Goal: Task Accomplishment & Management: Use online tool/utility

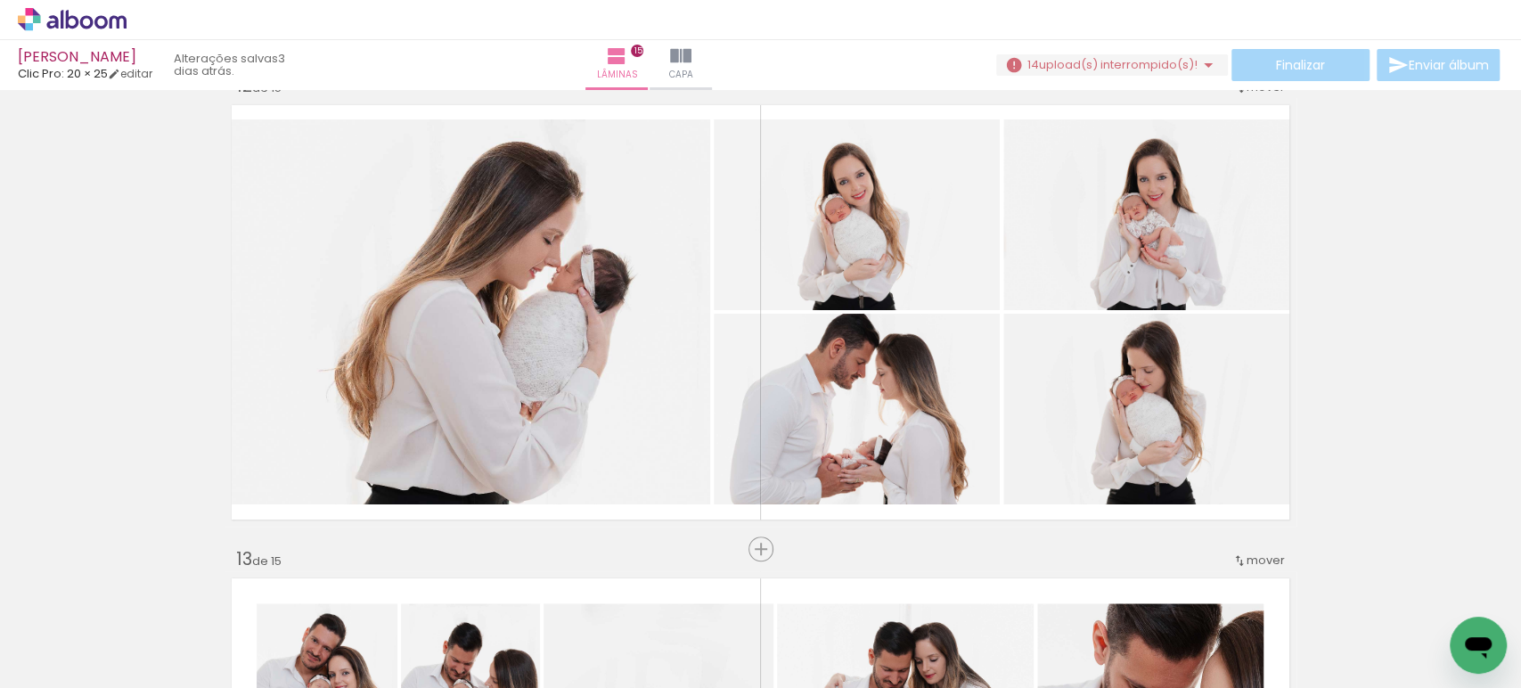
scroll to position [5221, 0]
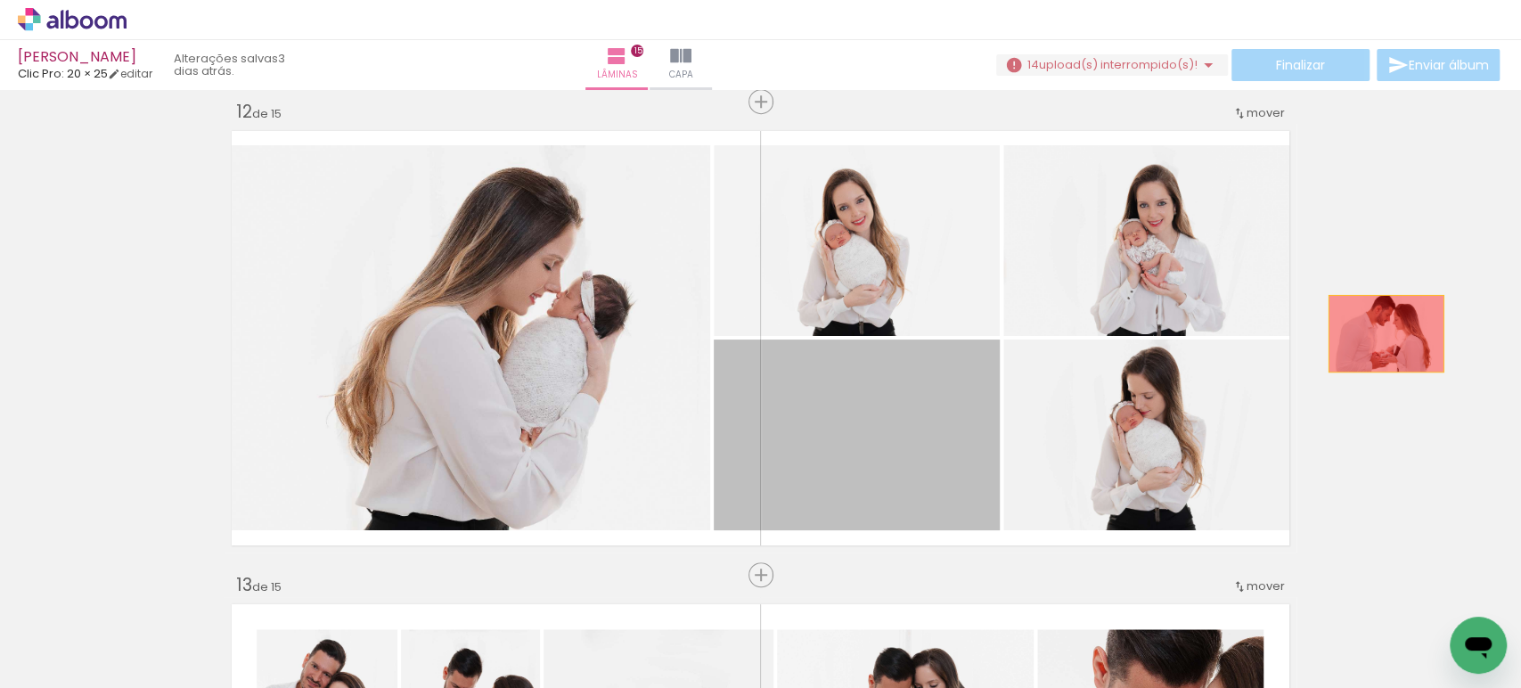
drag, startPoint x: 927, startPoint y: 441, endPoint x: 1378, endPoint y: 333, distance: 463.5
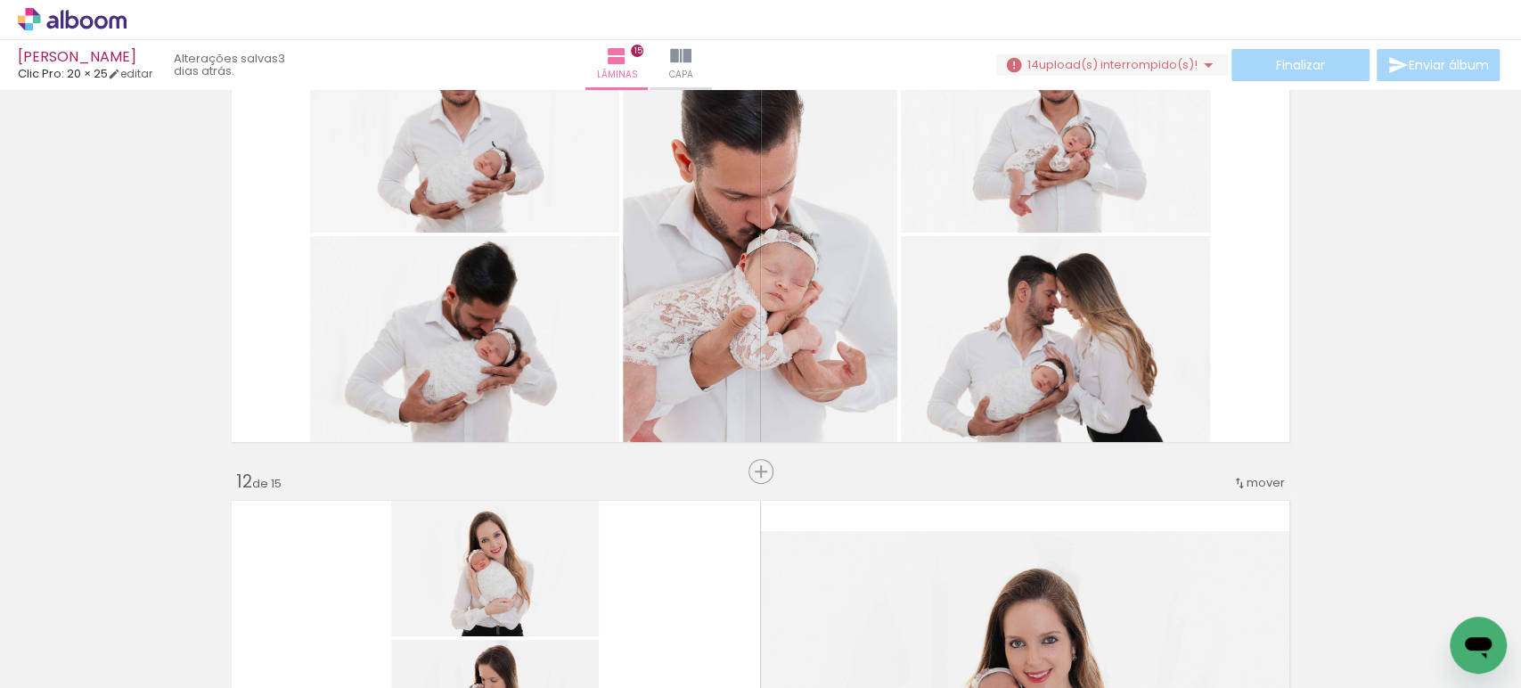
scroll to position [4676, 0]
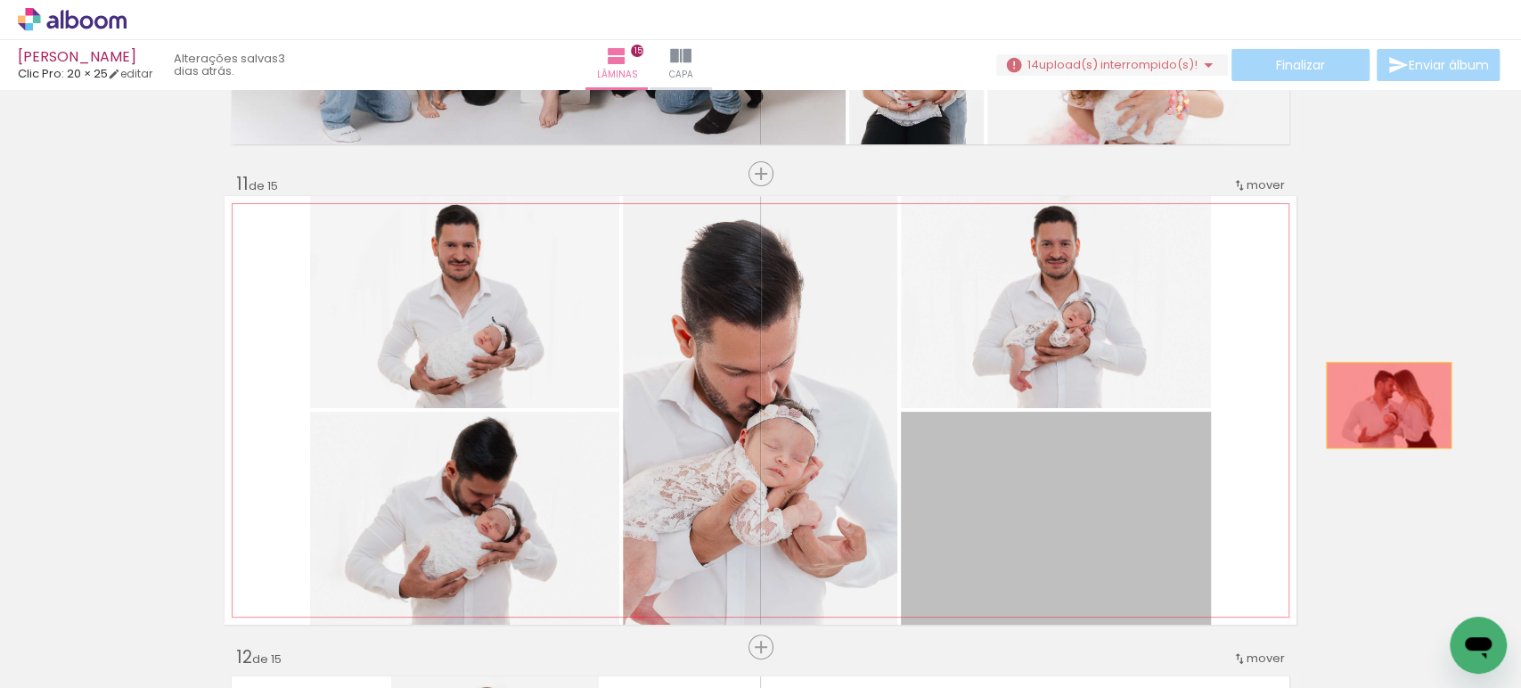
drag, startPoint x: 1063, startPoint y: 532, endPoint x: 1387, endPoint y: 398, distance: 350.7
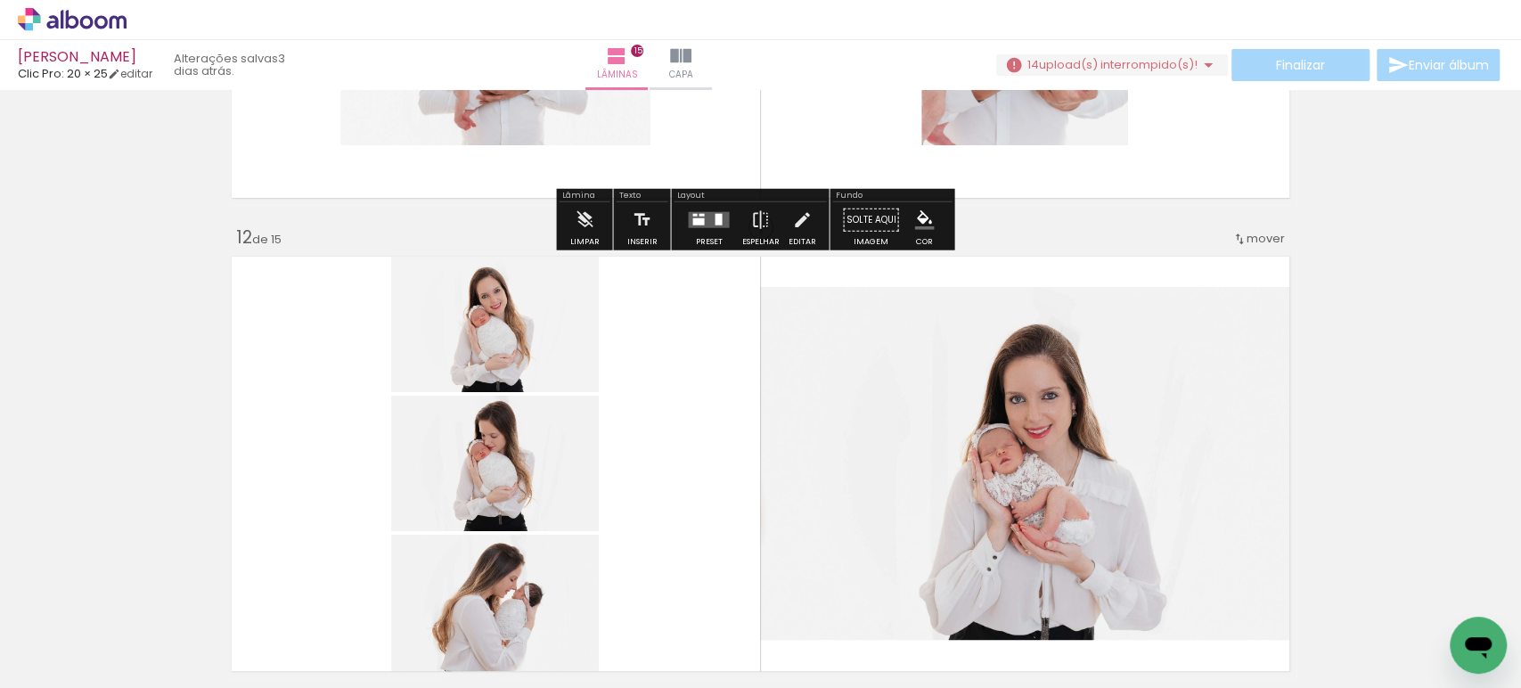
scroll to position [4798, 0]
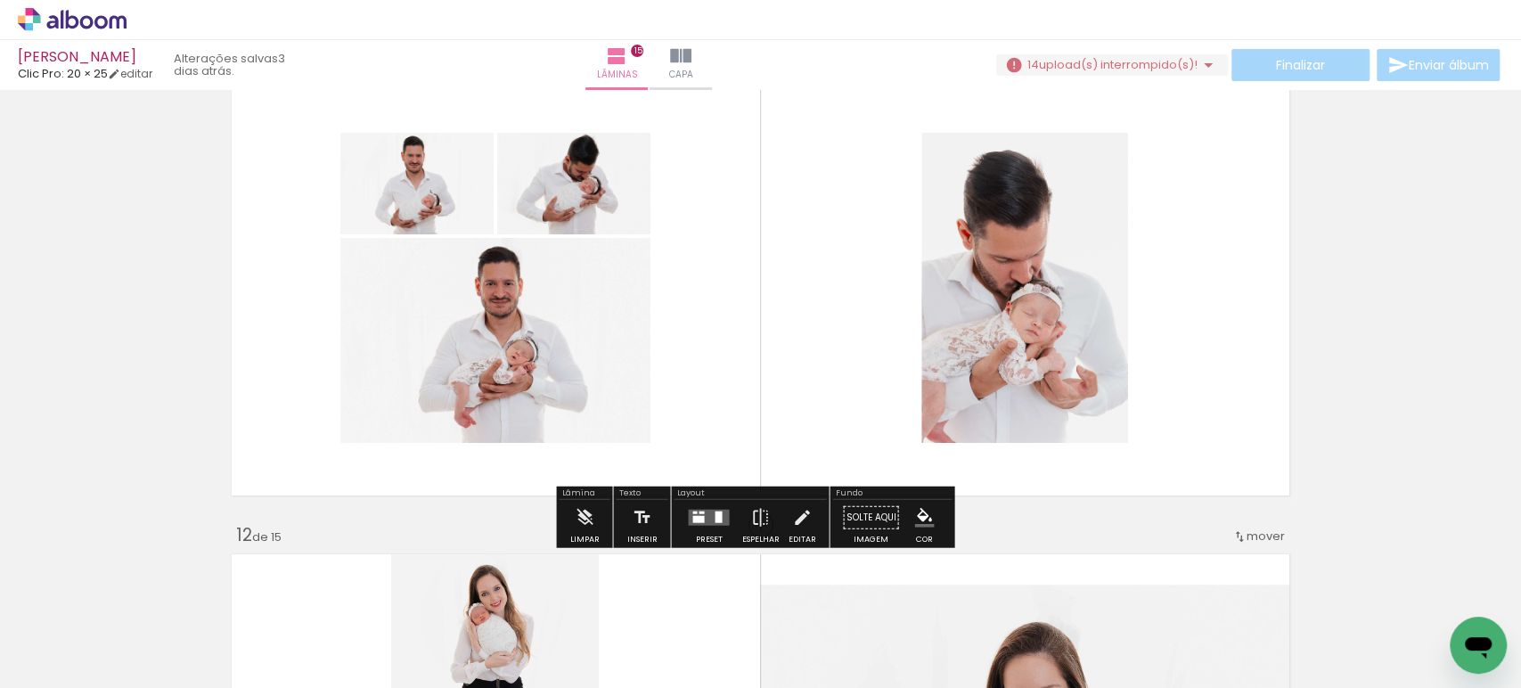
click at [709, 510] on quentale-layouter at bounding box center [708, 518] width 41 height 16
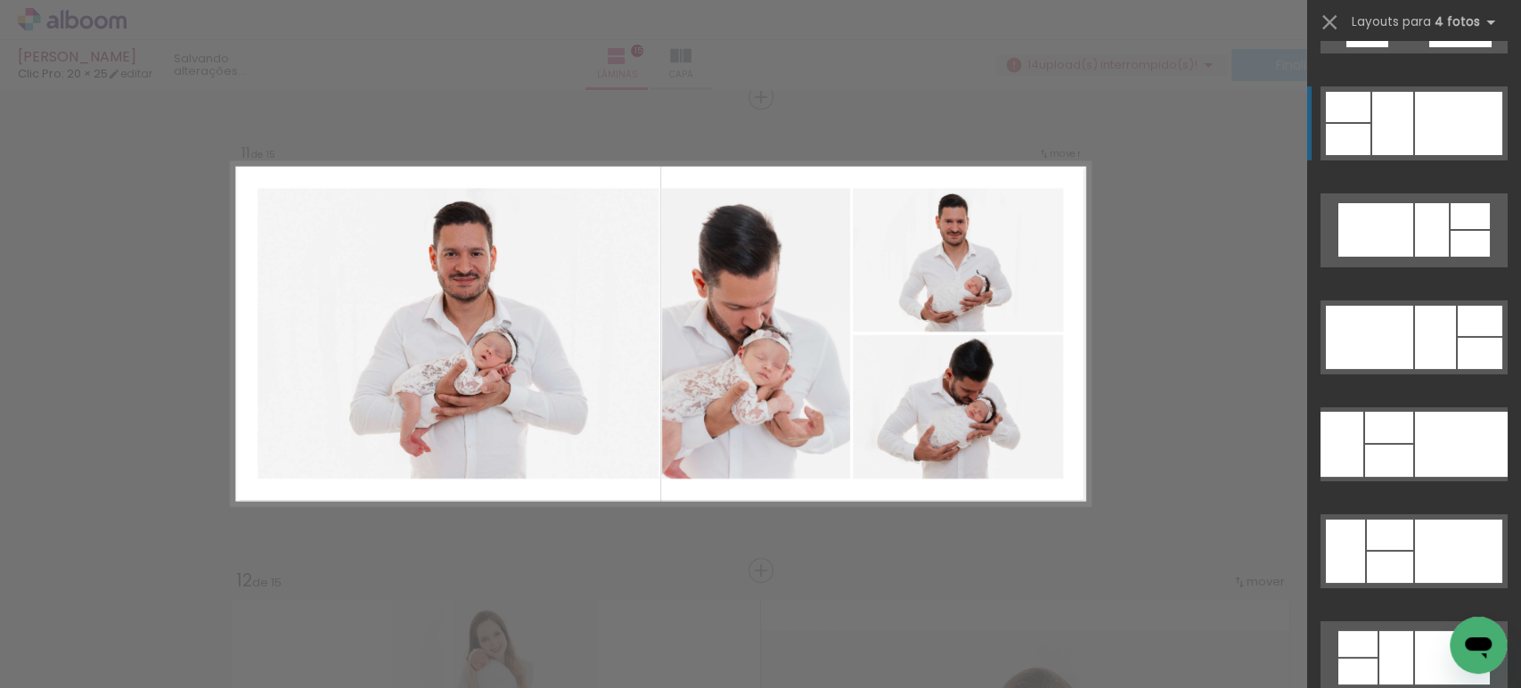
scroll to position [4387, 0]
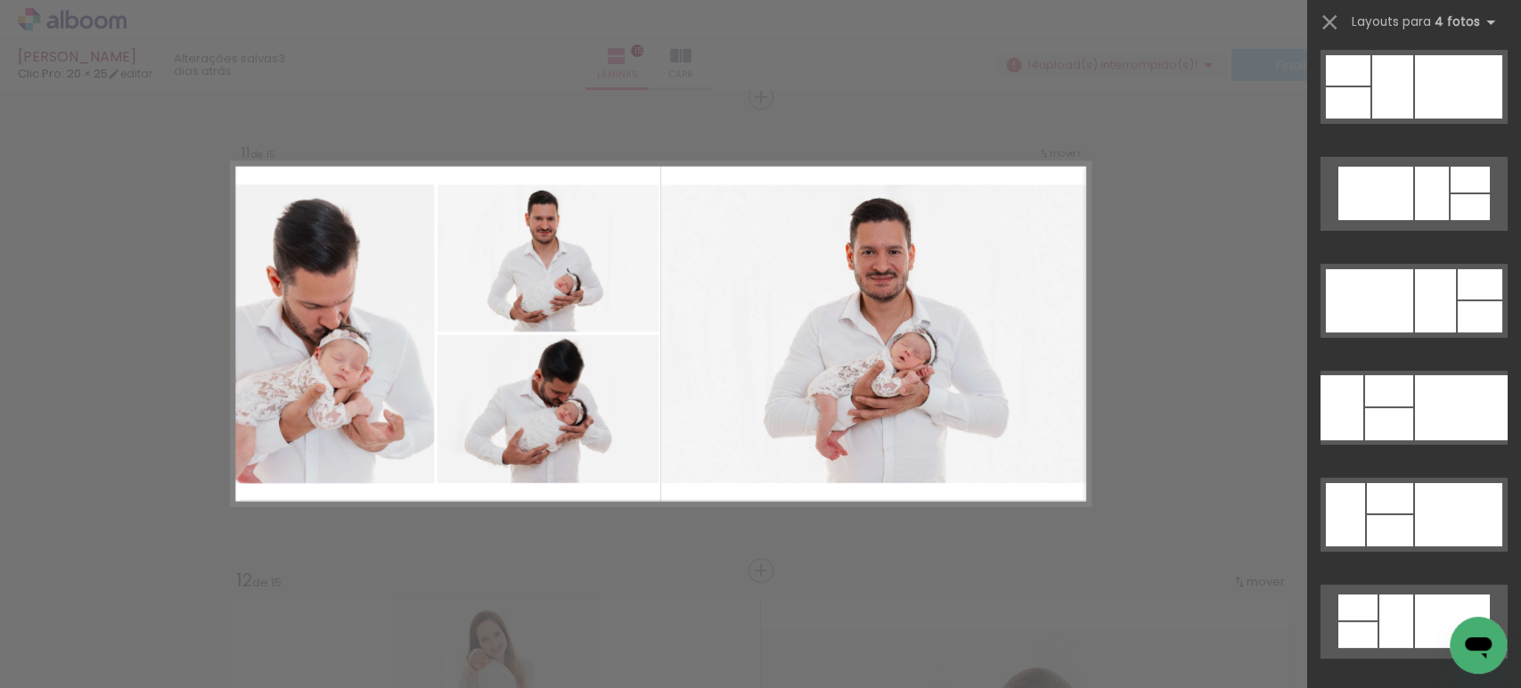
click at [1374, 339] on div at bounding box center [1414, 303] width 214 height 107
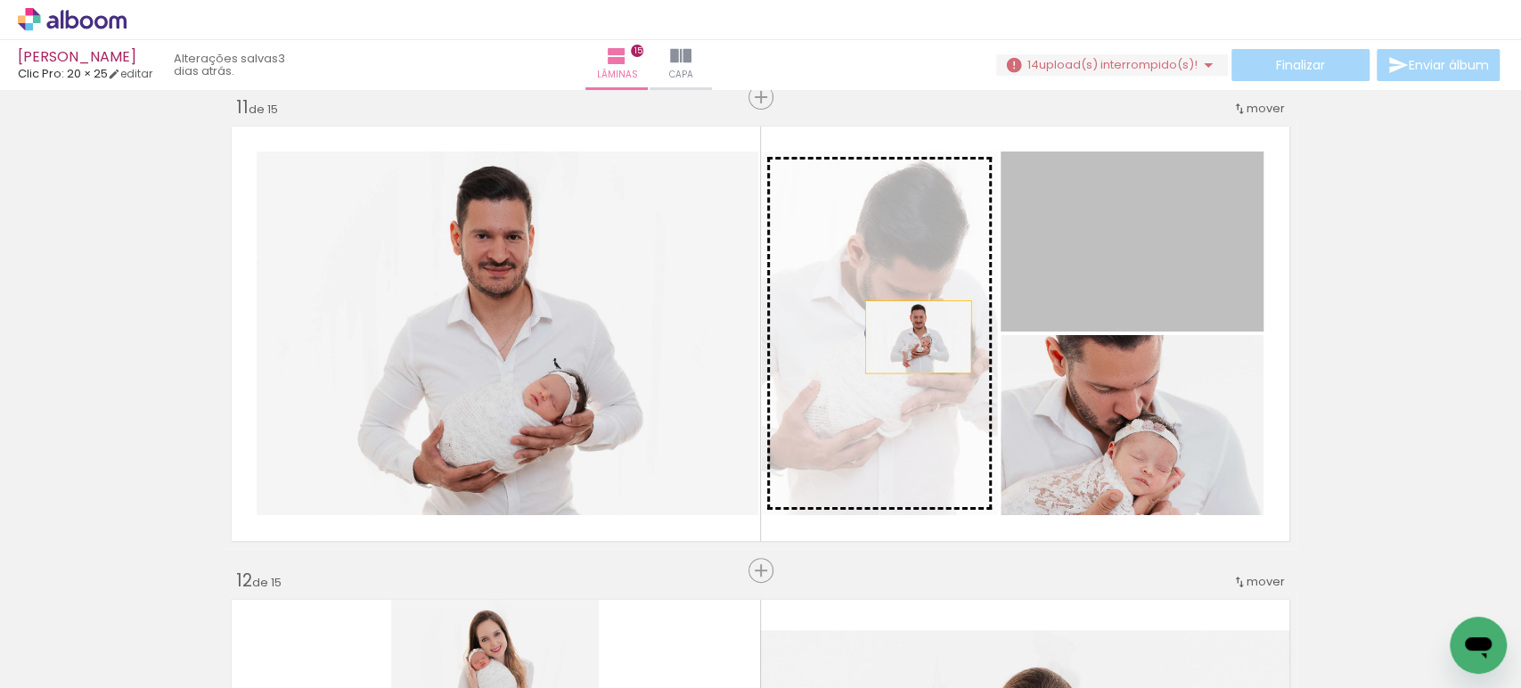
drag, startPoint x: 1056, startPoint y: 265, endPoint x: 910, endPoint y: 338, distance: 162.1
click at [0, 0] on slot at bounding box center [0, 0] width 0 height 0
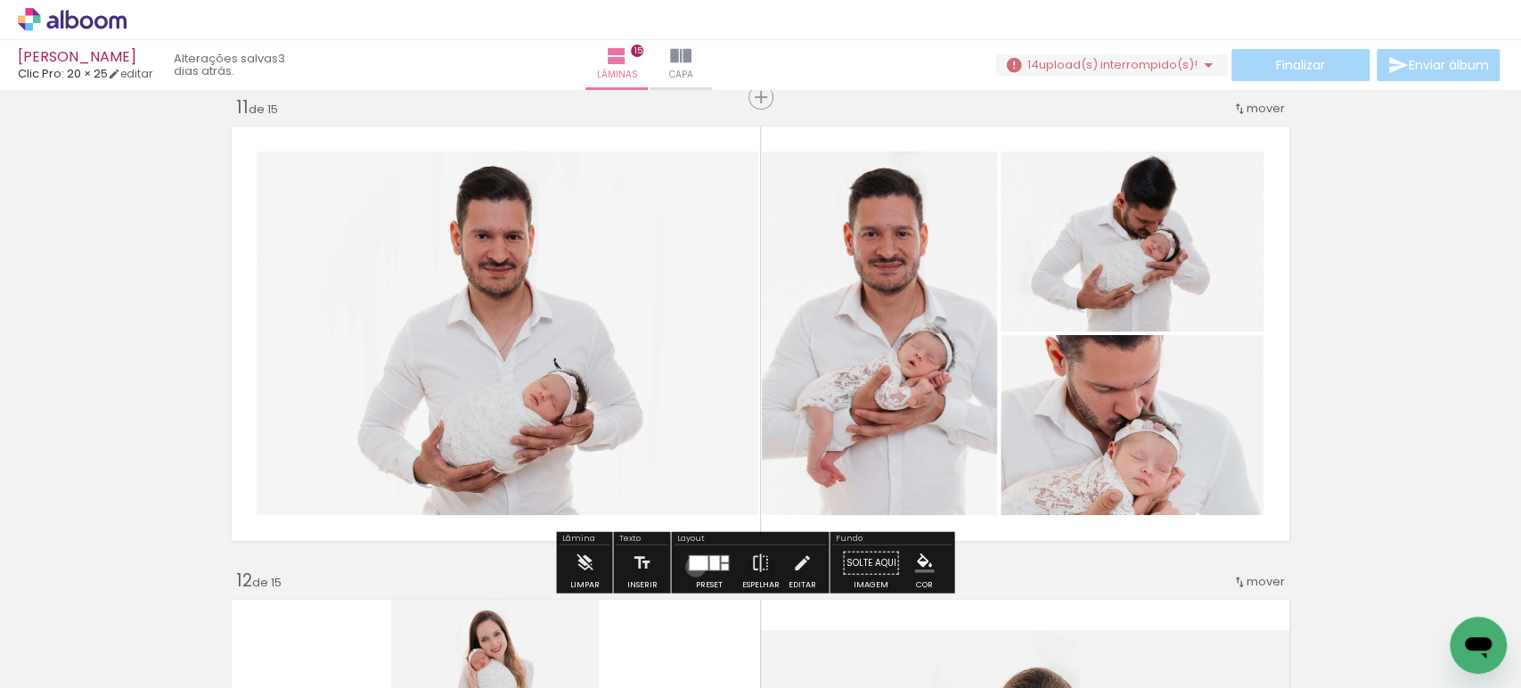
click at [691, 565] on div at bounding box center [698, 563] width 19 height 14
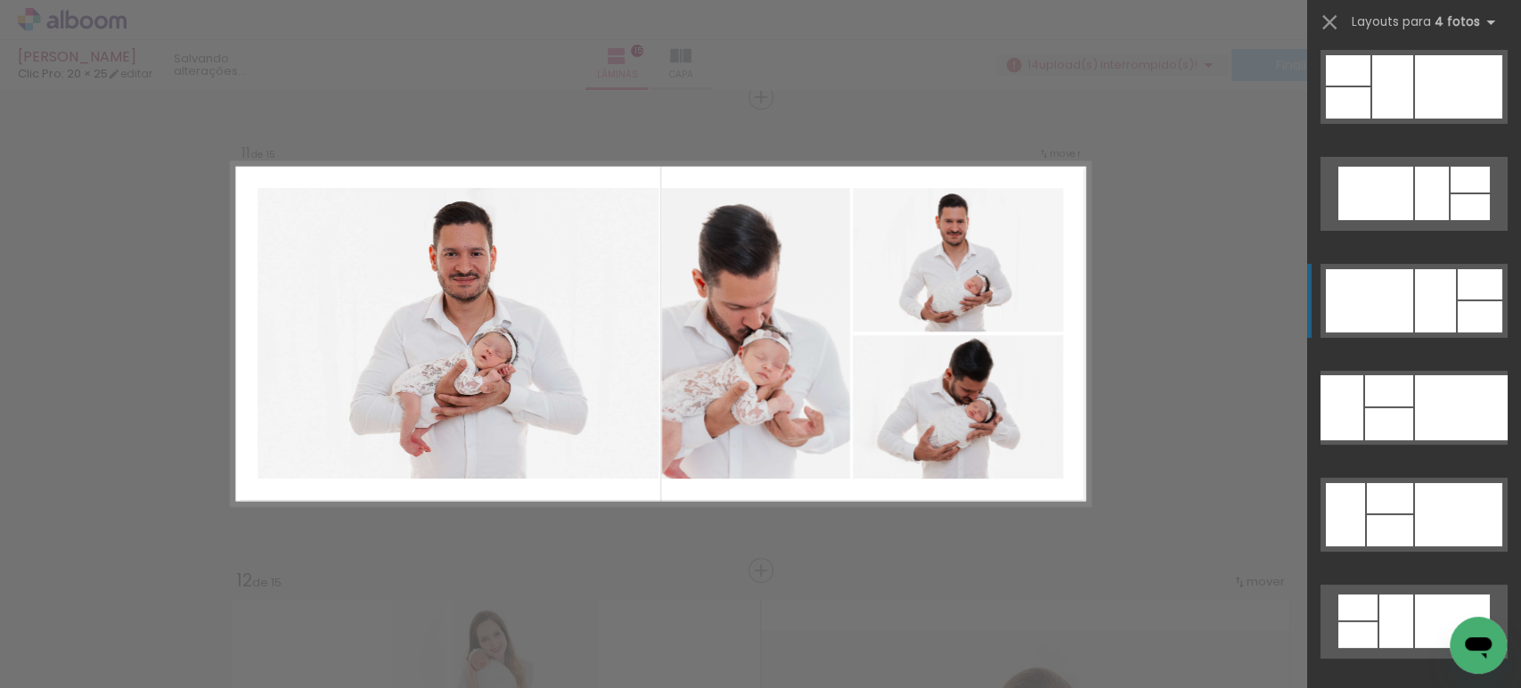
scroll to position [4597, 0]
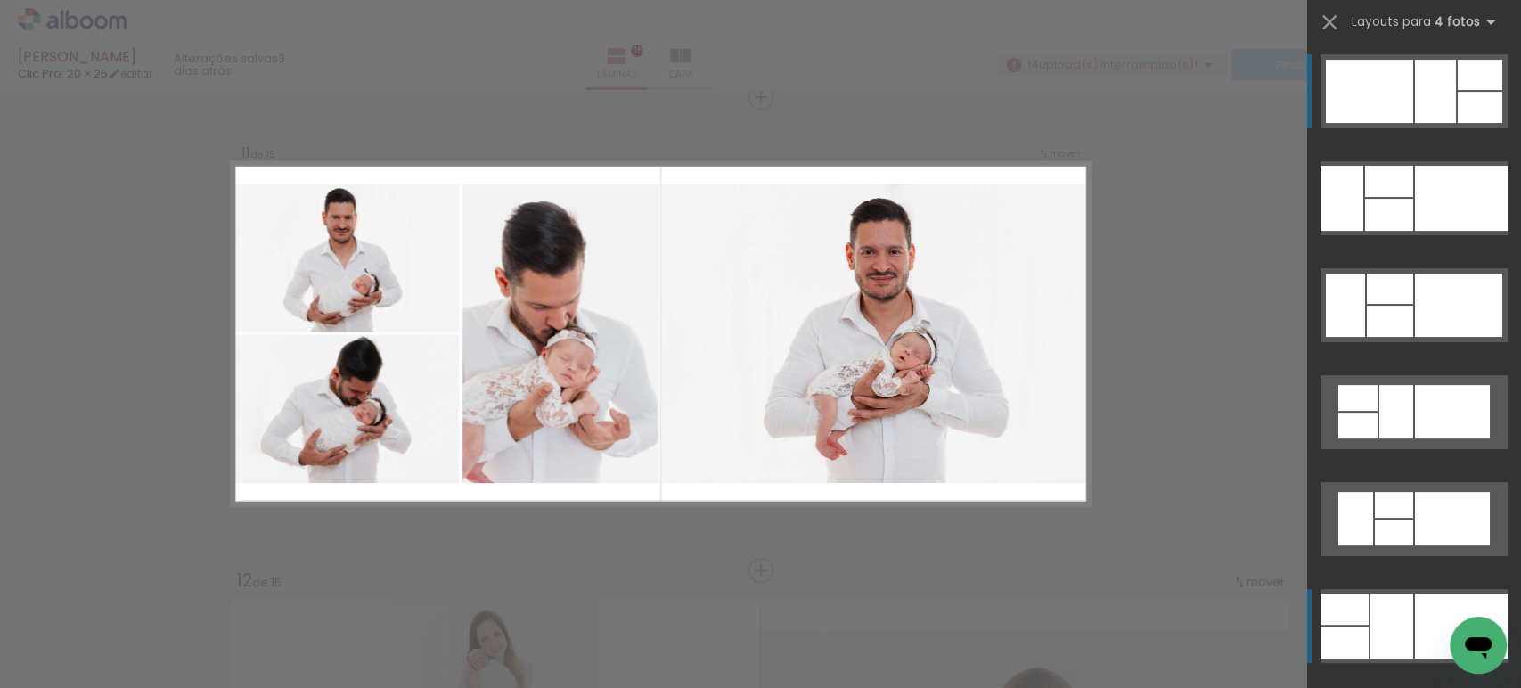
click at [1376, 621] on div at bounding box center [1391, 625] width 43 height 65
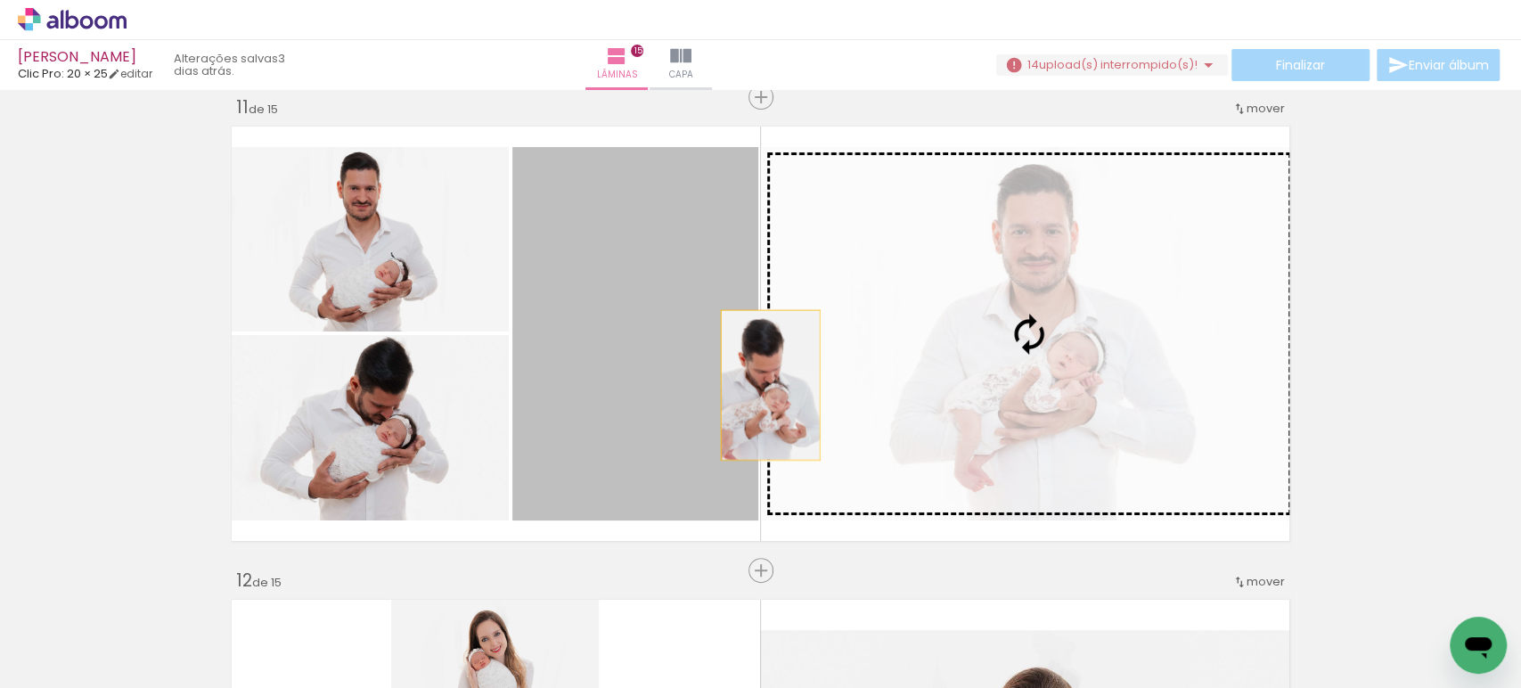
drag, startPoint x: 720, startPoint y: 392, endPoint x: 763, endPoint y: 385, distance: 43.4
click at [0, 0] on slot at bounding box center [0, 0] width 0 height 0
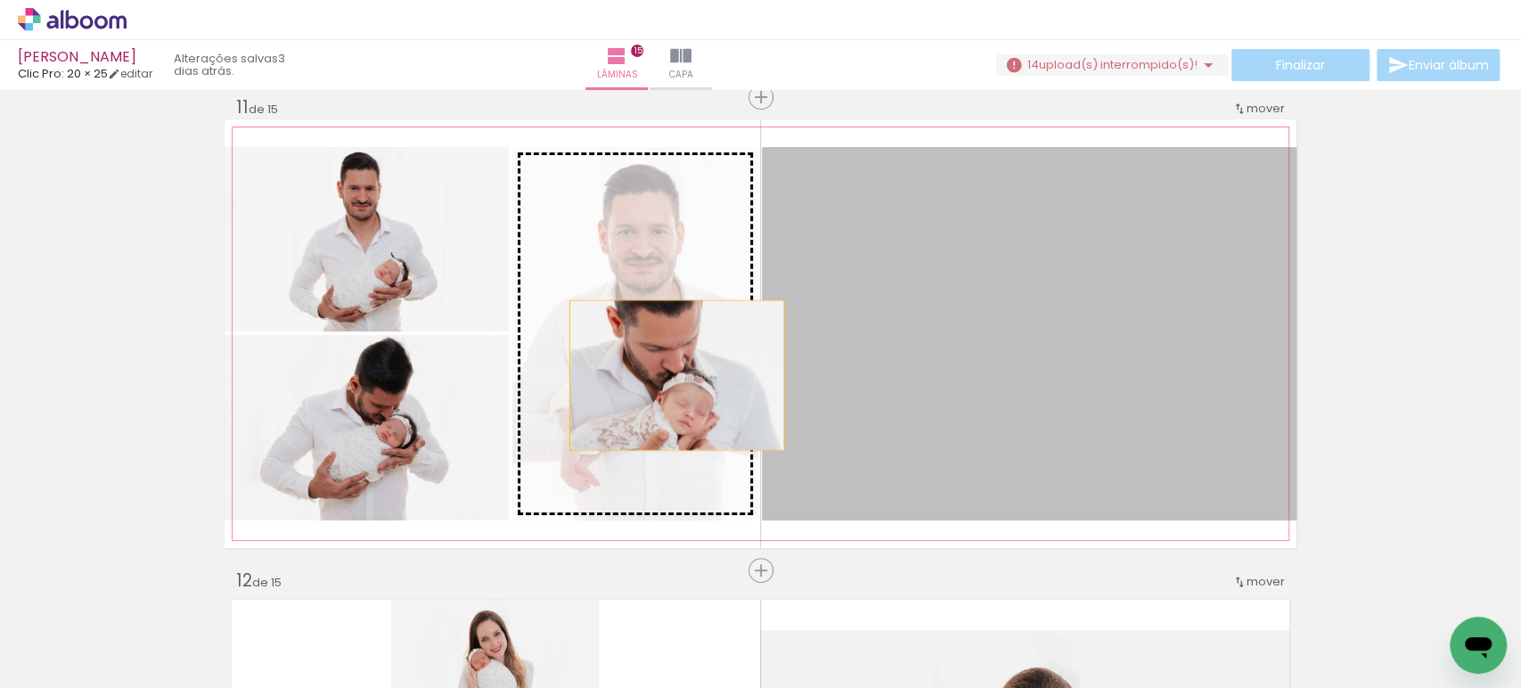
drag, startPoint x: 907, startPoint y: 353, endPoint x: 635, endPoint y: 388, distance: 273.9
click at [0, 0] on slot at bounding box center [0, 0] width 0 height 0
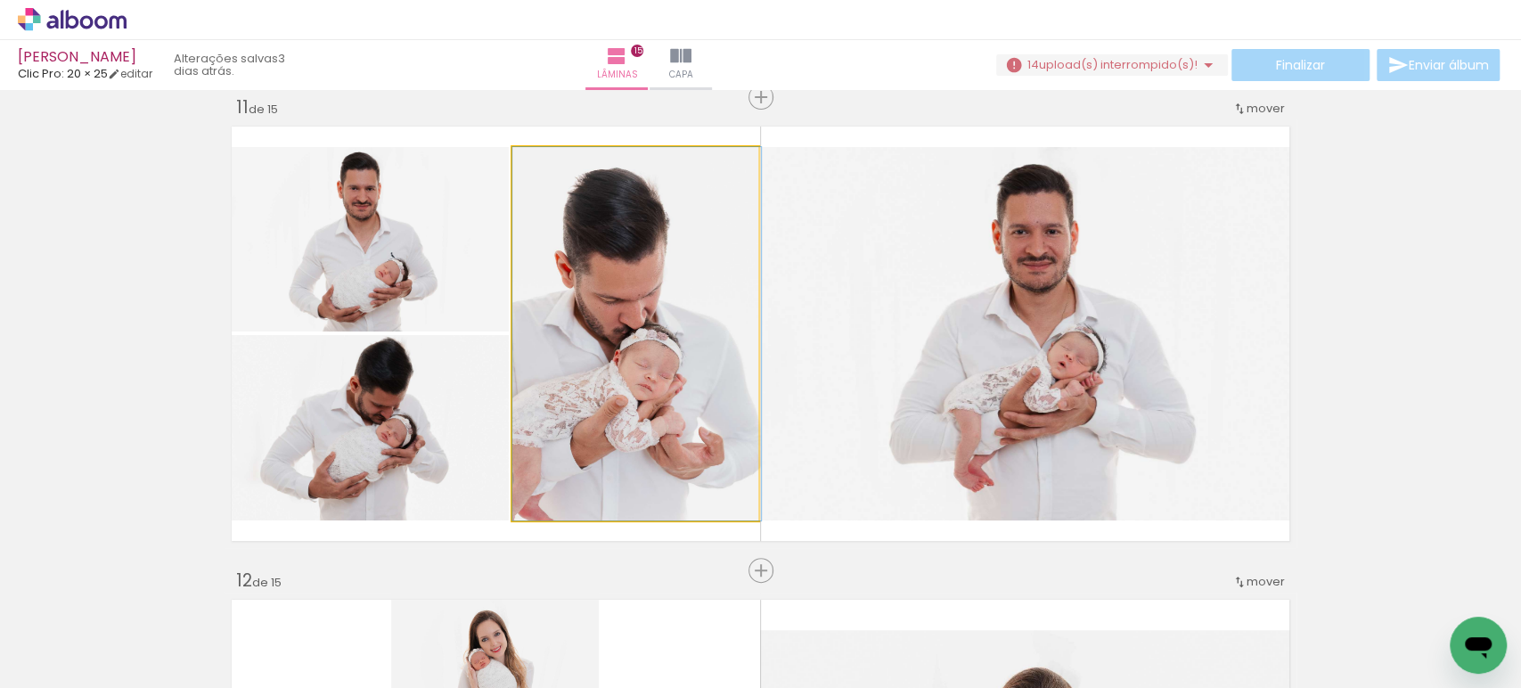
drag, startPoint x: 629, startPoint y: 409, endPoint x: 668, endPoint y: 407, distance: 39.2
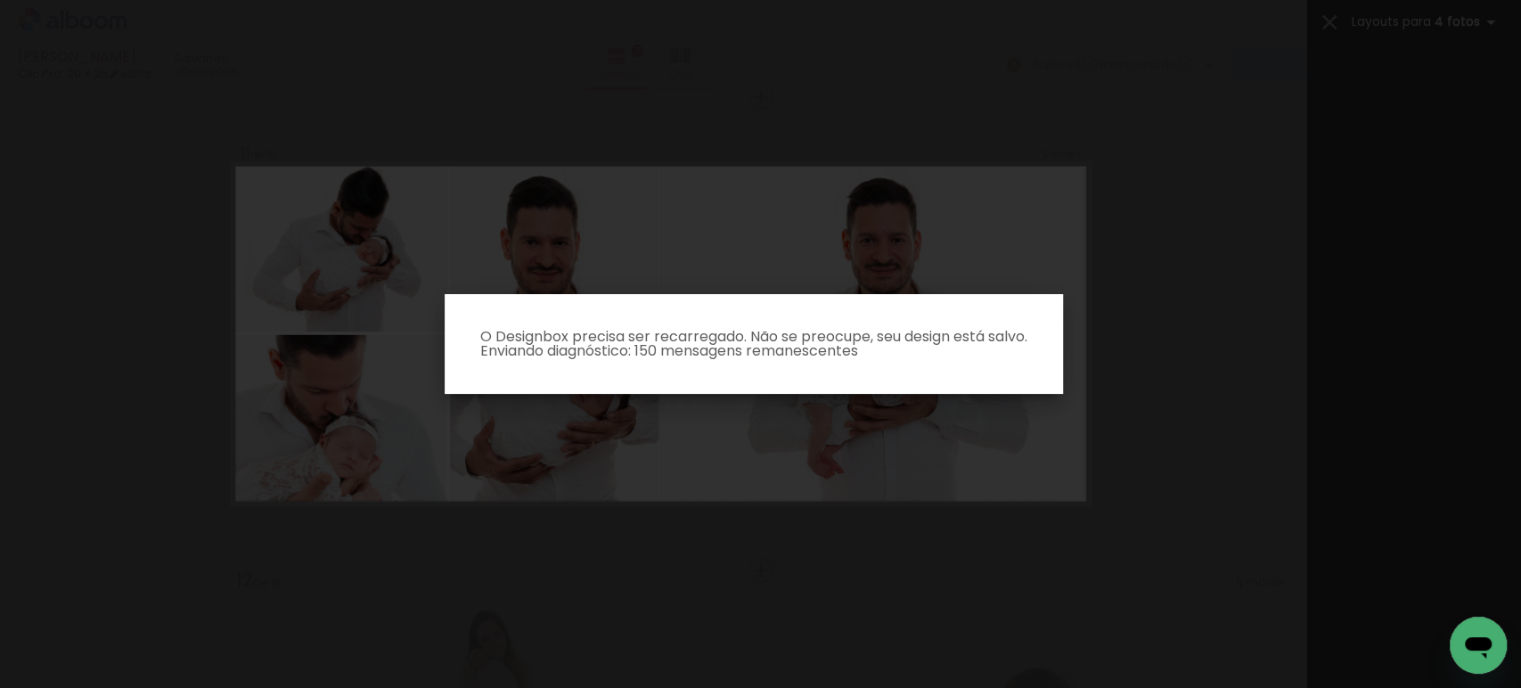
scroll to position [35919, 0]
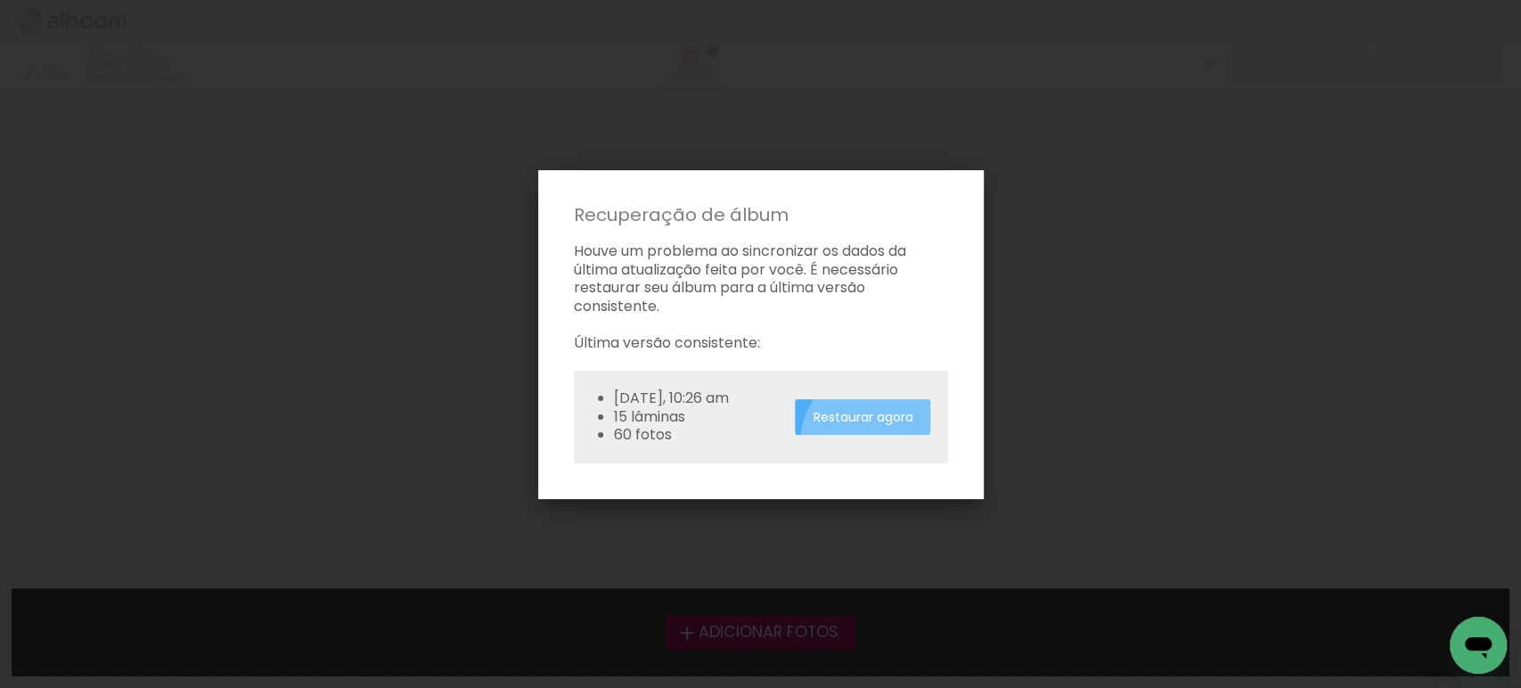
click at [0, 0] on slot "Restaurar agora" at bounding box center [0, 0] width 0 height 0
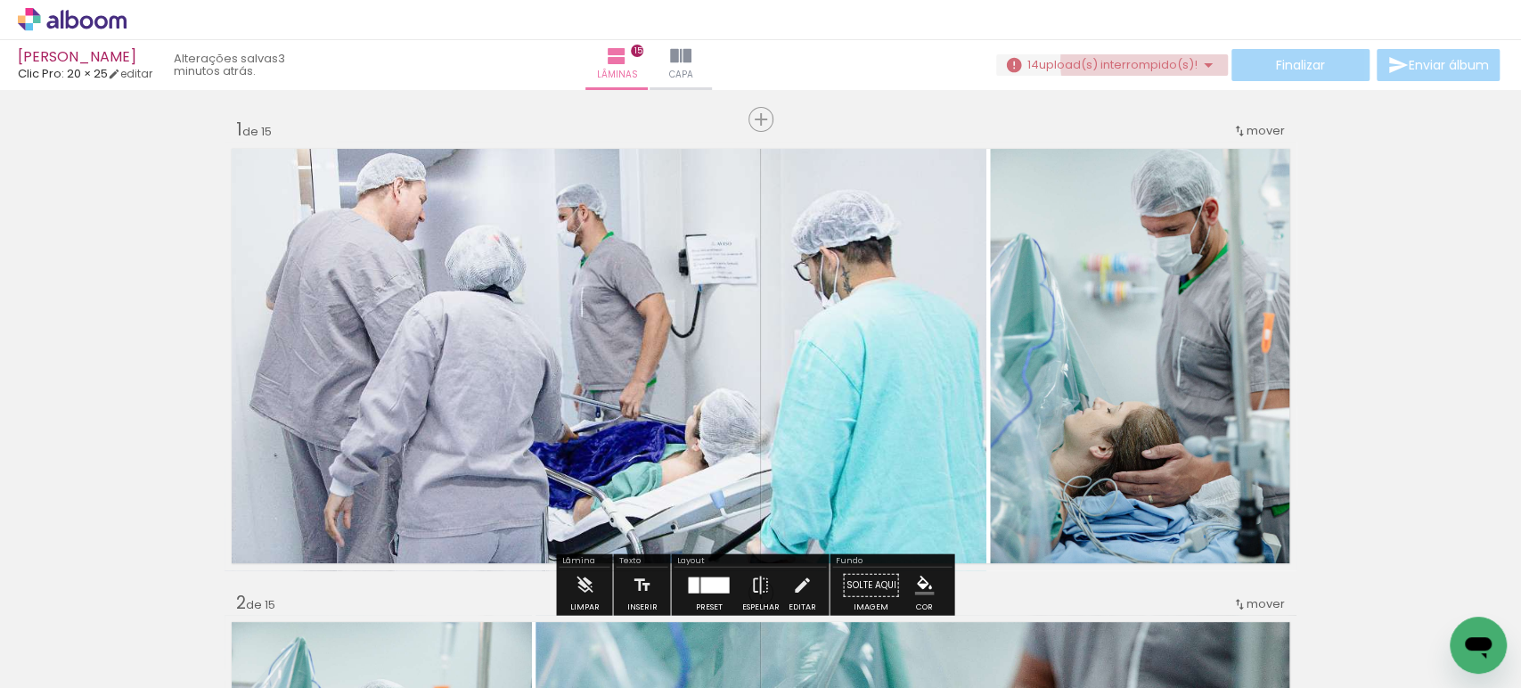
click at [1159, 61] on span "upload(s) interrompido(s)!" at bounding box center [1118, 64] width 159 height 17
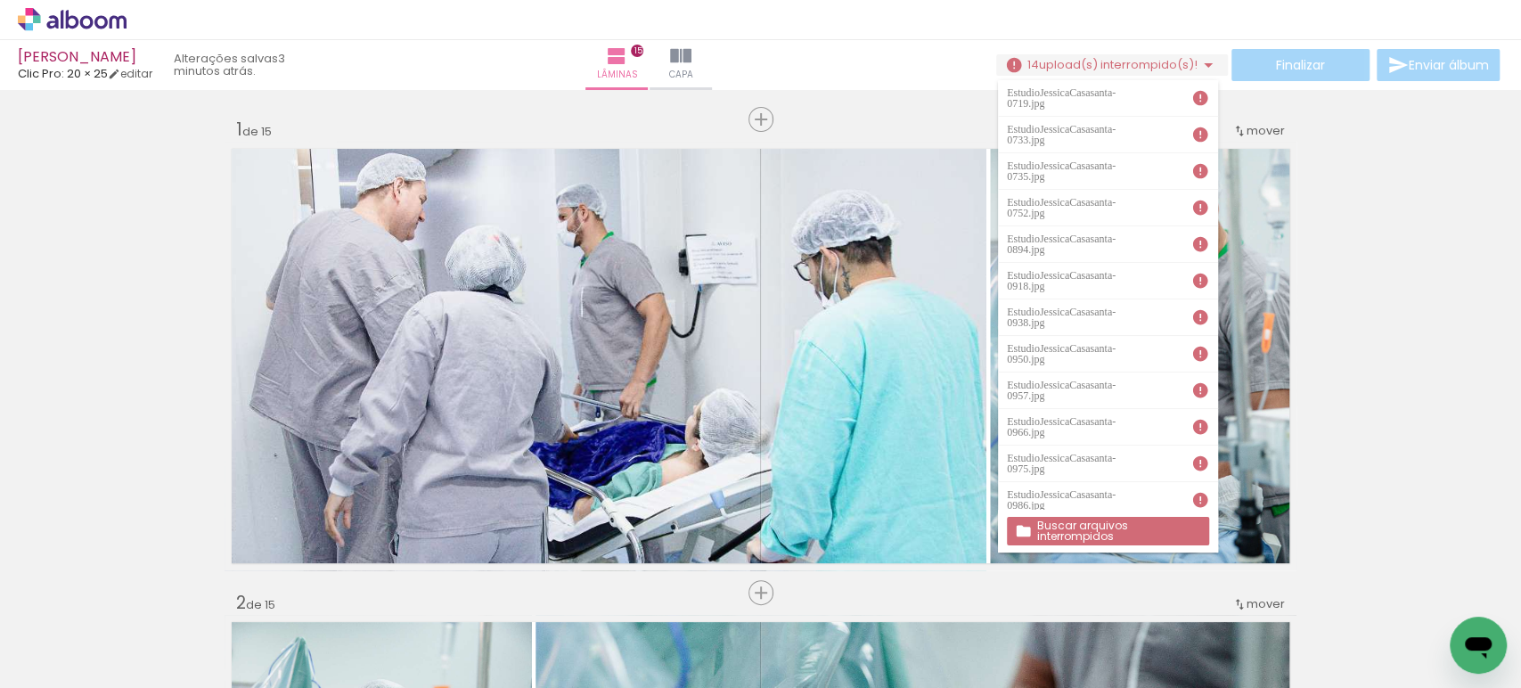
click at [1159, 167] on paper-item "EstudioJessicaCasasanta-0735.jpg" at bounding box center [1108, 171] width 220 height 37
click at [0, 0] on slot "Buscar arquivos interrompidos" at bounding box center [0, 0] width 0 height 0
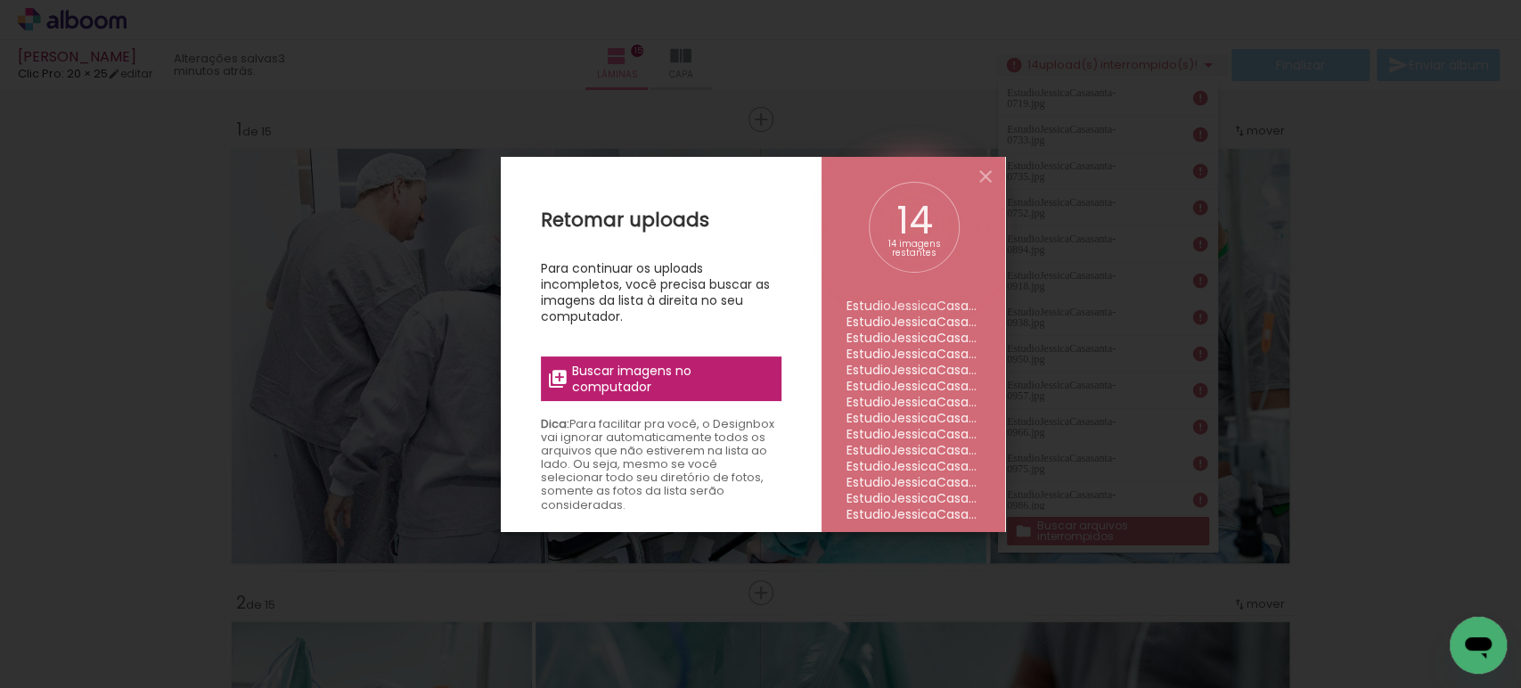
click at [0, 0] on span "Buscar imagens no computador" at bounding box center [0, 0] width 0 height 0
click at [0, 0] on input "file" at bounding box center [0, 0] width 0 height 0
drag, startPoint x: 619, startPoint y: 336, endPoint x: 624, endPoint y: 364, distance: 29.0
click at [0, 0] on div "Retomar uploads Para continuar os uploads incompletos, você precisa buscar as i…" at bounding box center [0, 0] width 0 height 0
click at [0, 0] on span "Buscar imagens no computador" at bounding box center [0, 0] width 0 height 0
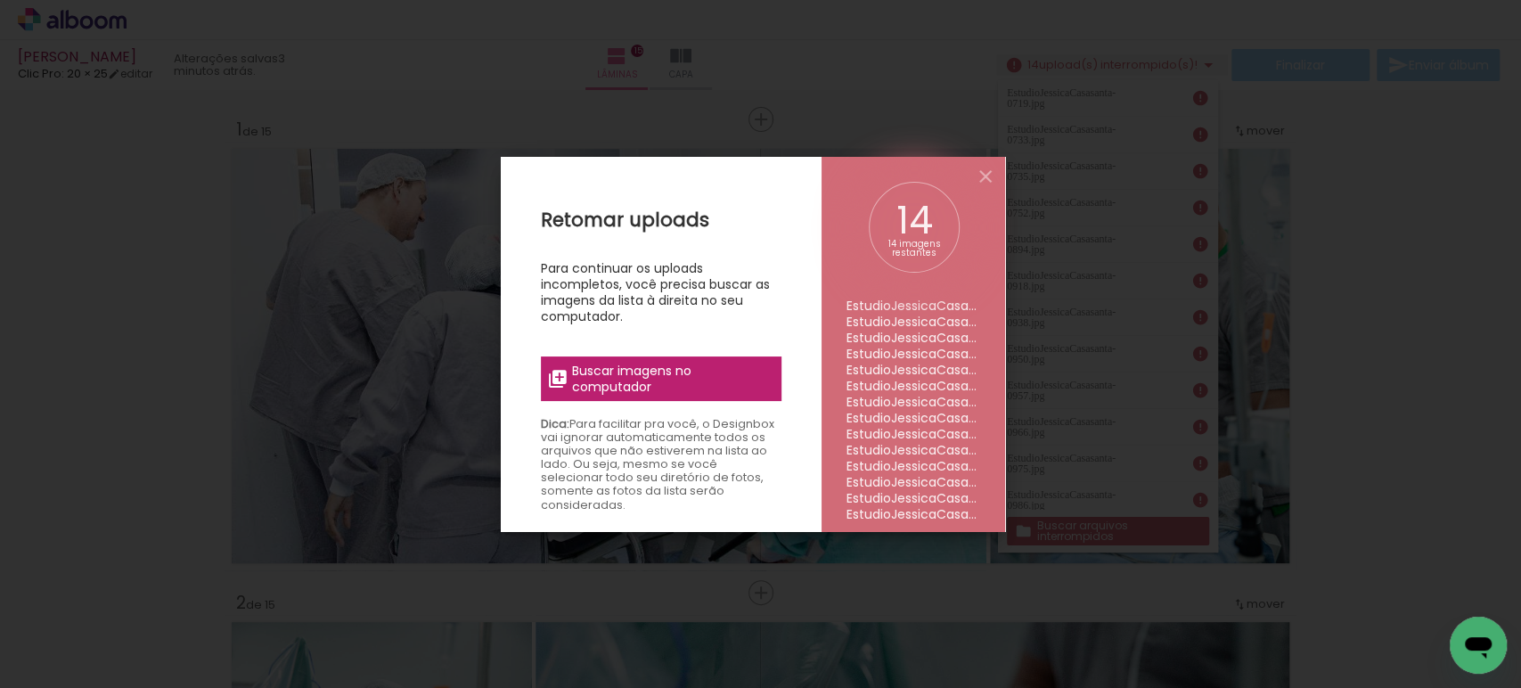
click at [0, 0] on input "file" at bounding box center [0, 0] width 0 height 0
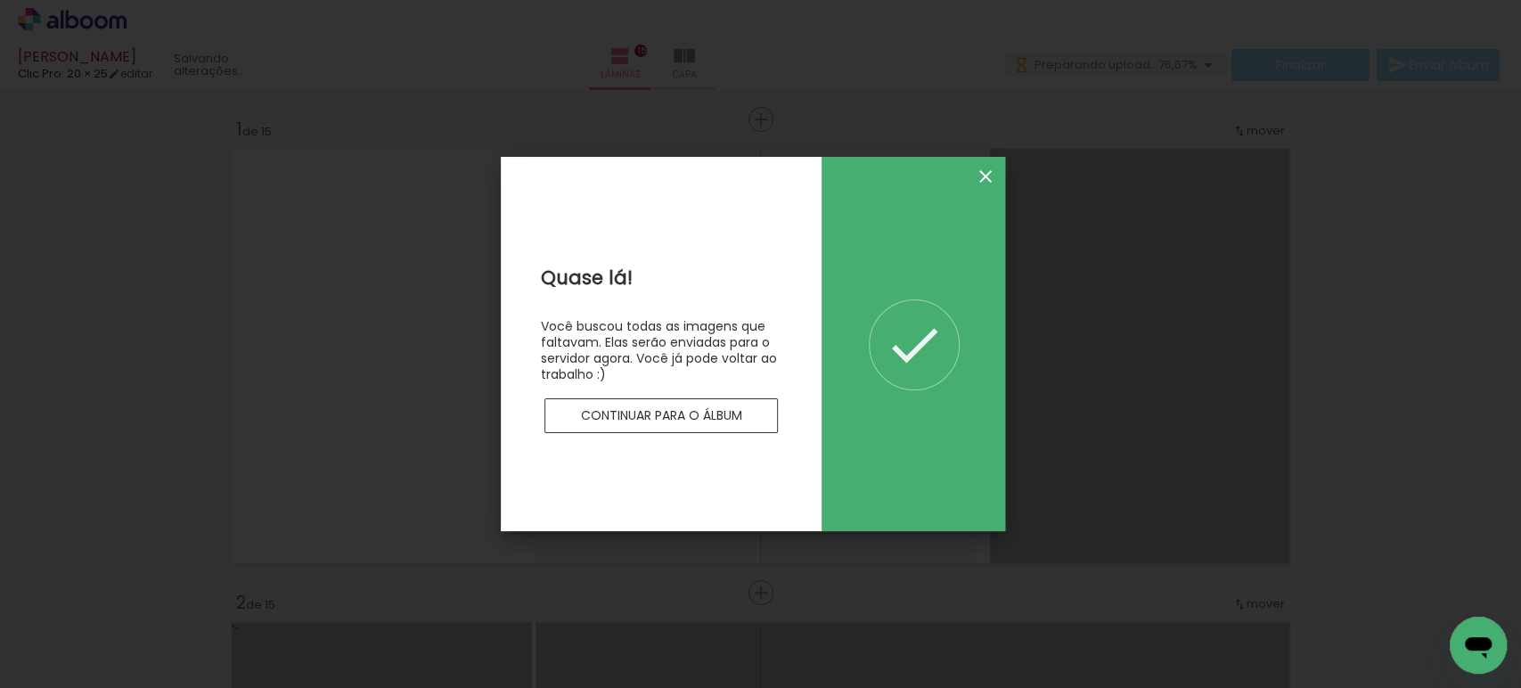
click at [0, 0] on iron-icon at bounding box center [0, 0] width 0 height 0
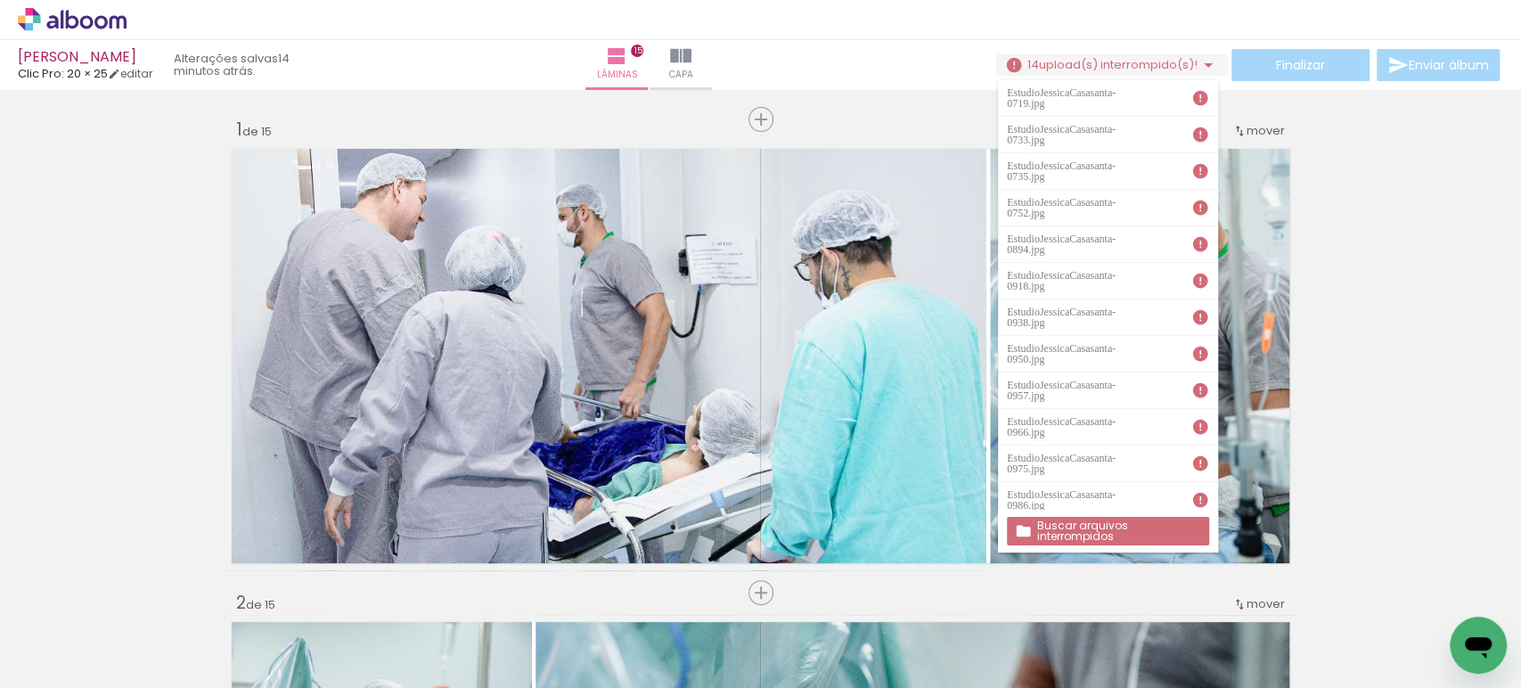
click at [0, 0] on slot "Buscar arquivos interrompidos" at bounding box center [0, 0] width 0 height 0
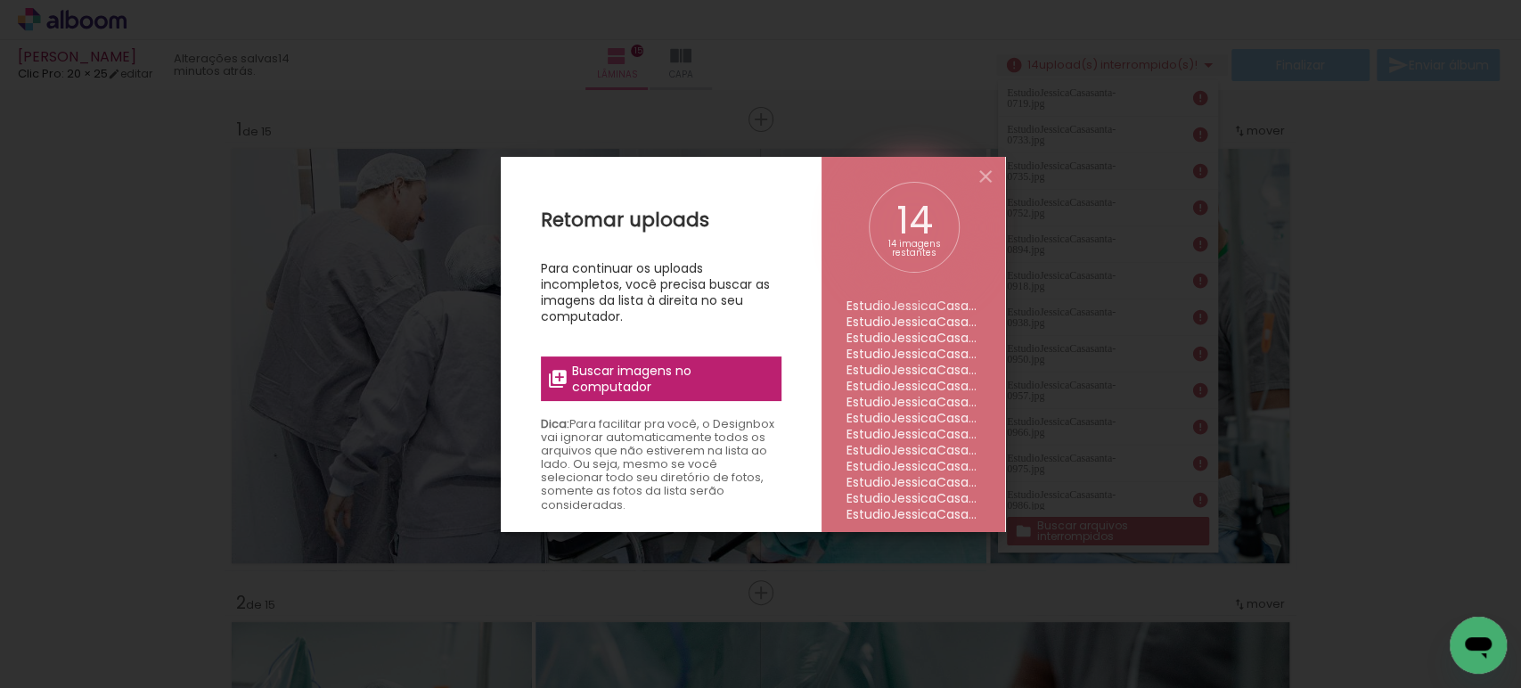
click at [697, 344] on div "Retomar uploads Para continuar os uploads incompletos, você precisa buscar as i…" at bounding box center [661, 501] width 321 height 688
click at [713, 404] on div "Retomar uploads Para continuar os uploads incompletos, você precisa buscar as i…" at bounding box center [661, 501] width 321 height 688
click at [705, 382] on span "Buscar imagens no computador" at bounding box center [671, 379] width 199 height 32
click at [0, 0] on input "file" at bounding box center [0, 0] width 0 height 0
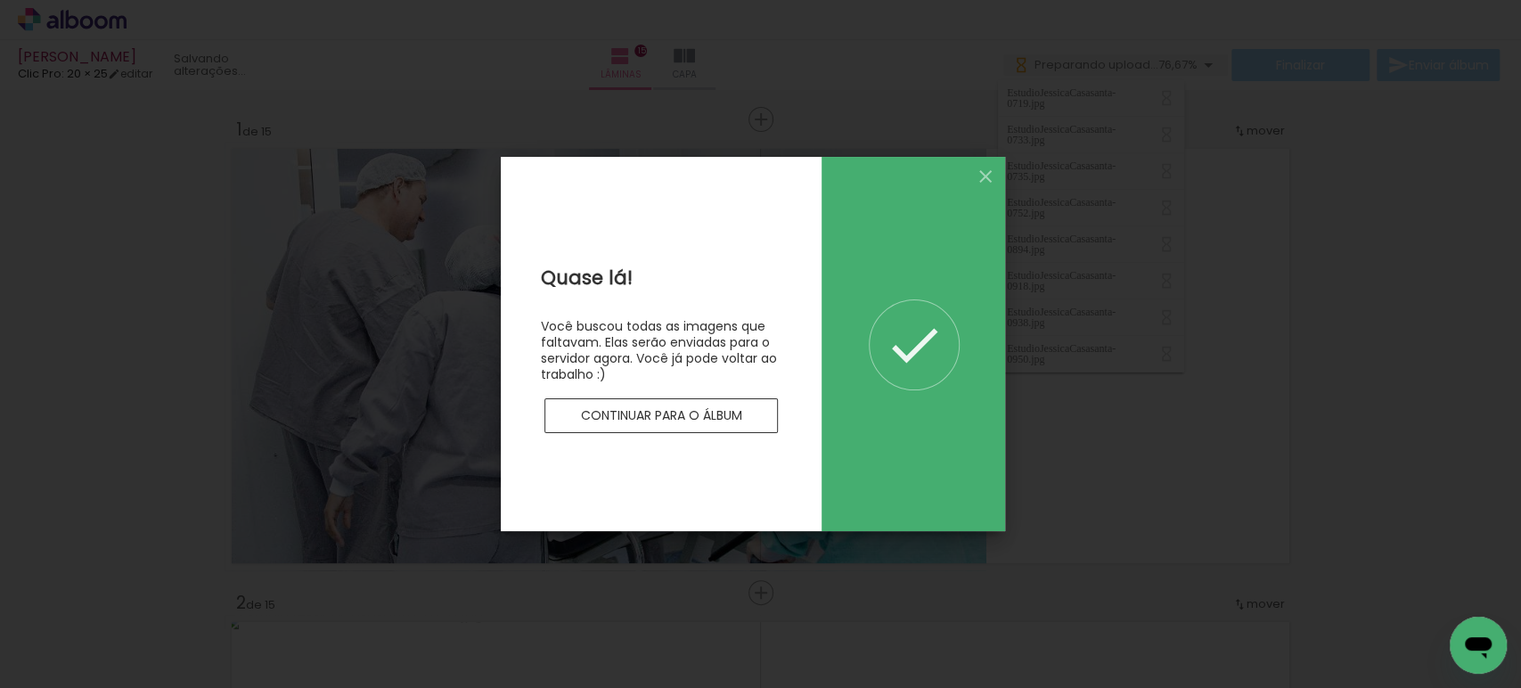
click at [0, 0] on slot "Continuar para o álbum" at bounding box center [0, 0] width 0 height 0
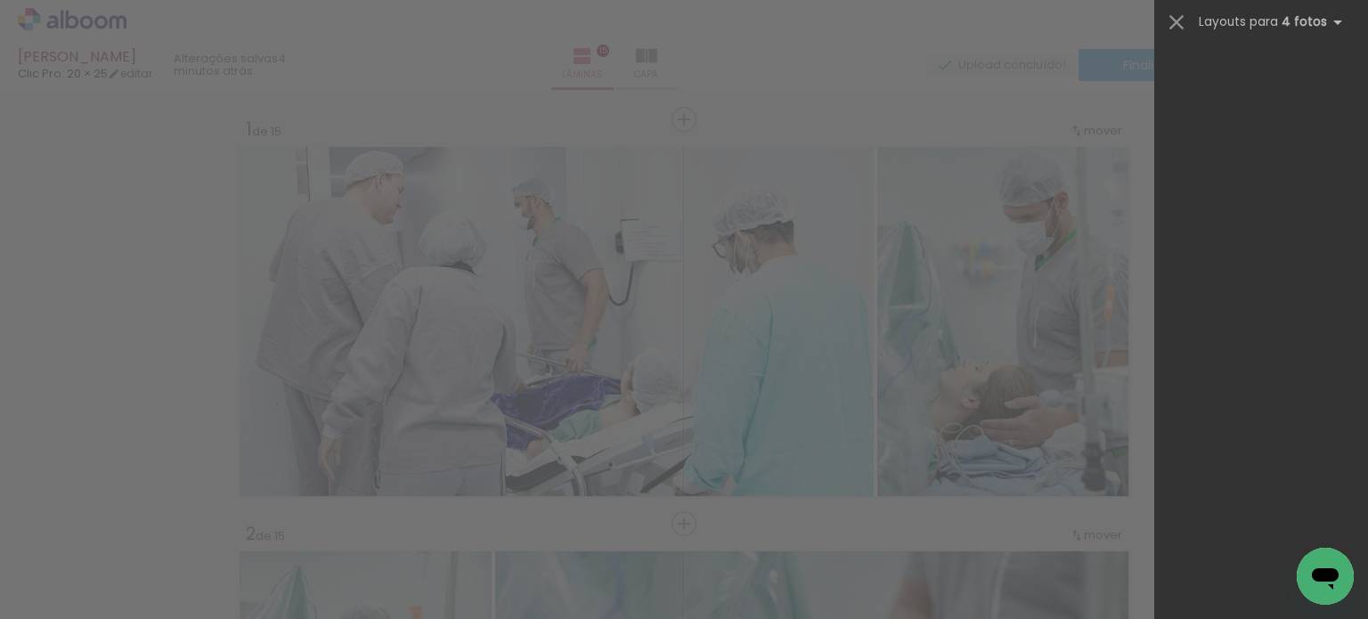
scroll to position [10690, 0]
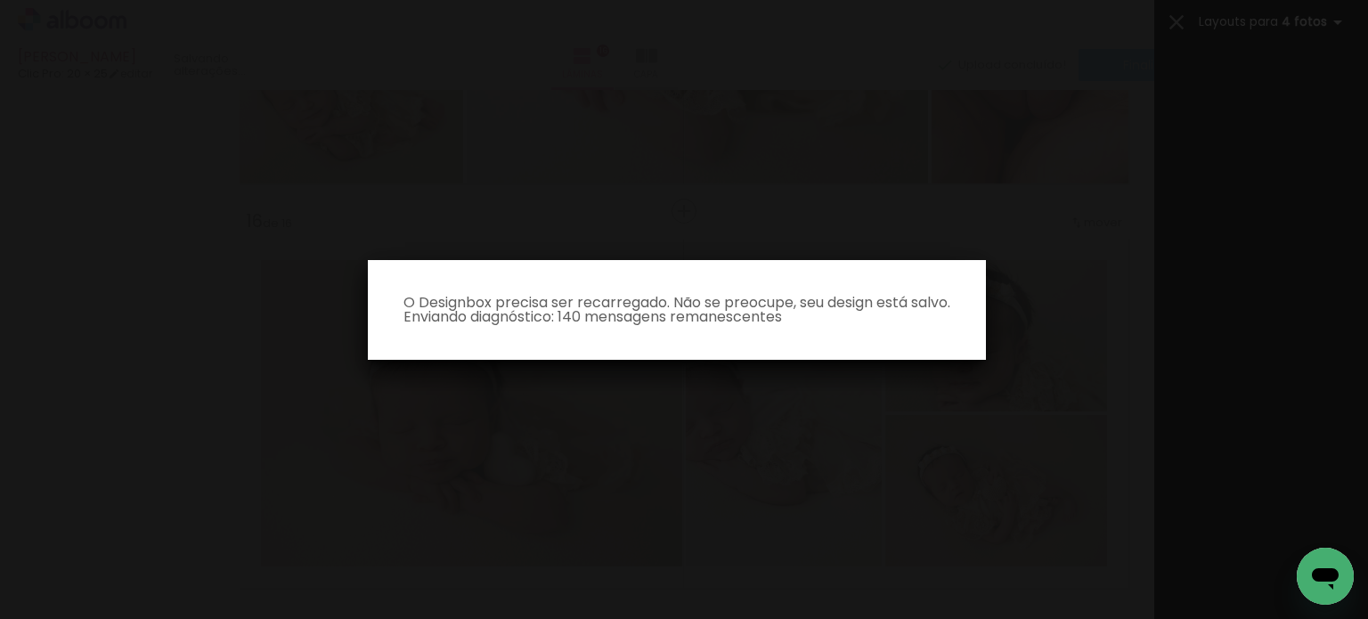
scroll to position [10690, 0]
